Goal: Navigation & Orientation: Find specific page/section

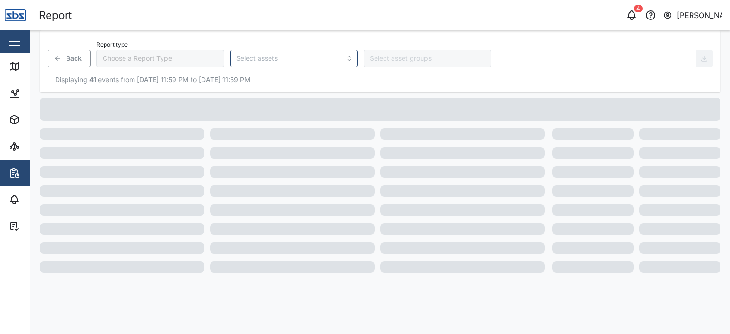
type input "Trip History"
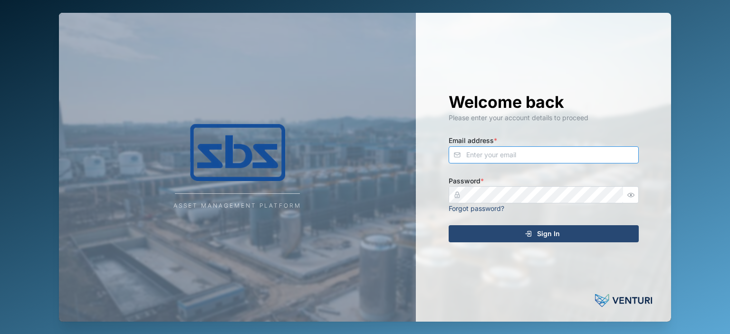
click at [505, 151] on input "Email address *" at bounding box center [544, 154] width 190 height 17
type input "A"
type input "[PERSON_NAME][EMAIL_ADDRESS][DOMAIN_NAME]"
click at [477, 235] on div "Sign In" at bounding box center [542, 234] width 175 height 16
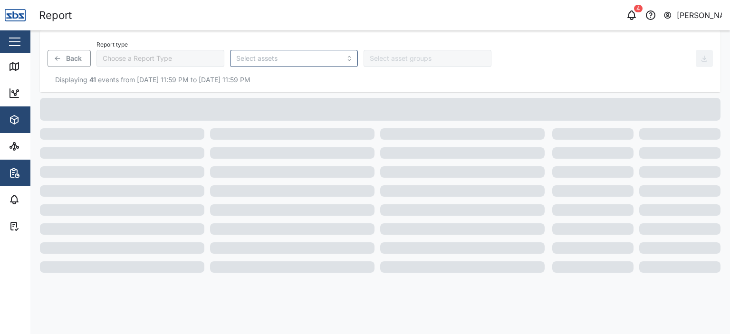
type input "Trip History"
click at [19, 72] on icon at bounding box center [14, 66] width 11 height 11
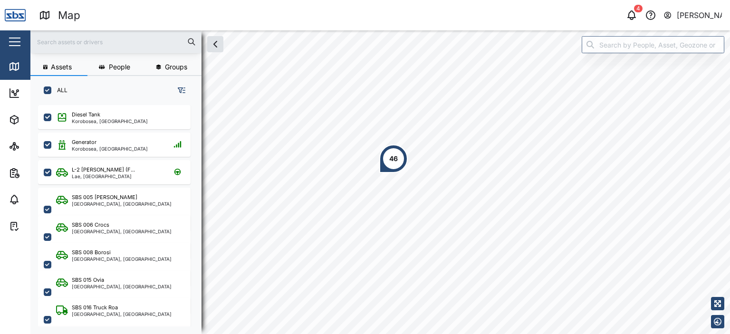
scroll to position [217, 148]
